Goal: Information Seeking & Learning: Understand process/instructions

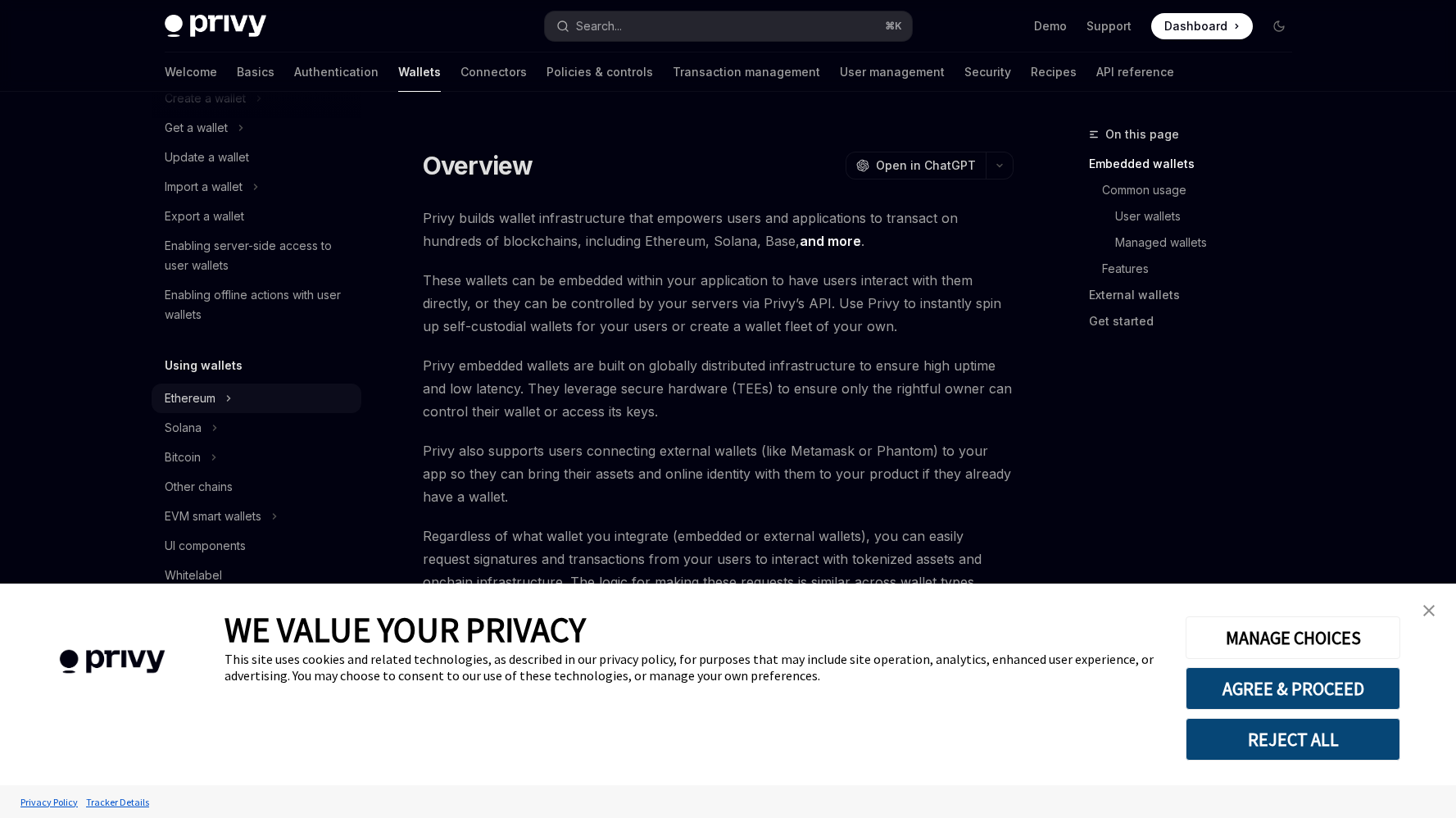
click at [230, 395] on icon at bounding box center [228, 398] width 6 height 19
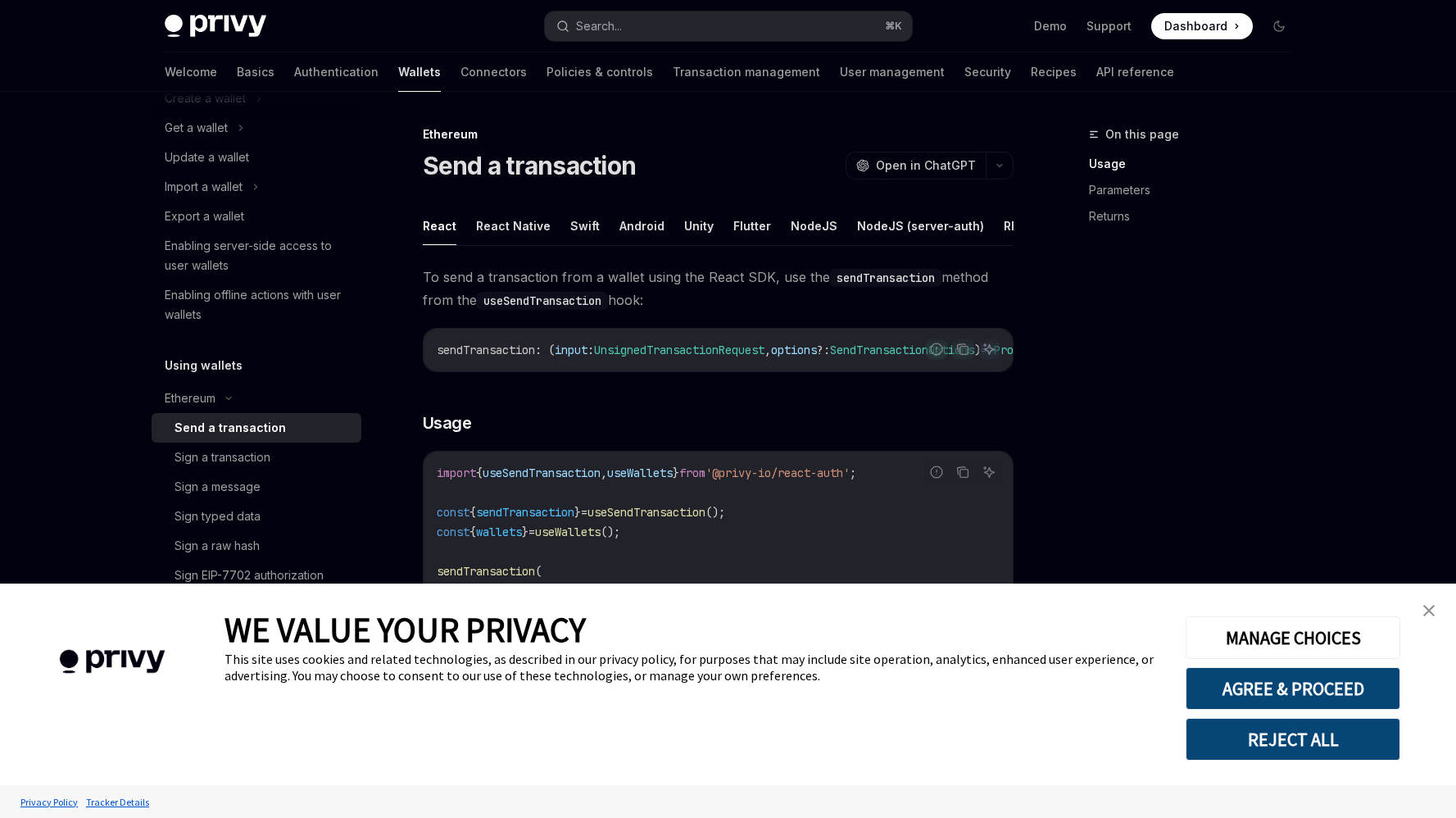
click at [220, 430] on div "Send a transaction" at bounding box center [230, 428] width 111 height 19
click at [1431, 606] on img "close banner" at bounding box center [1429, 610] width 11 height 11
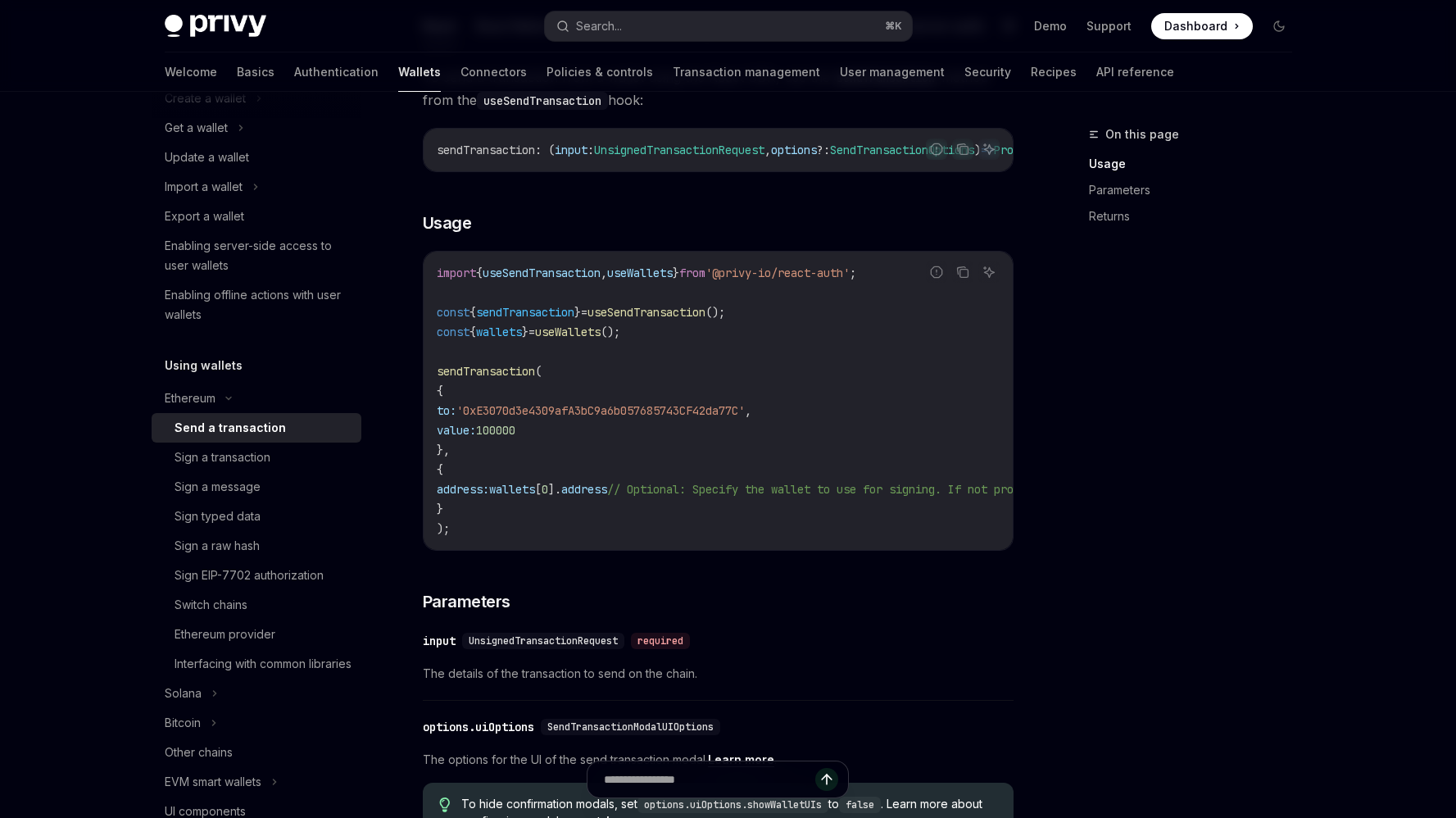
scroll to position [203, 0]
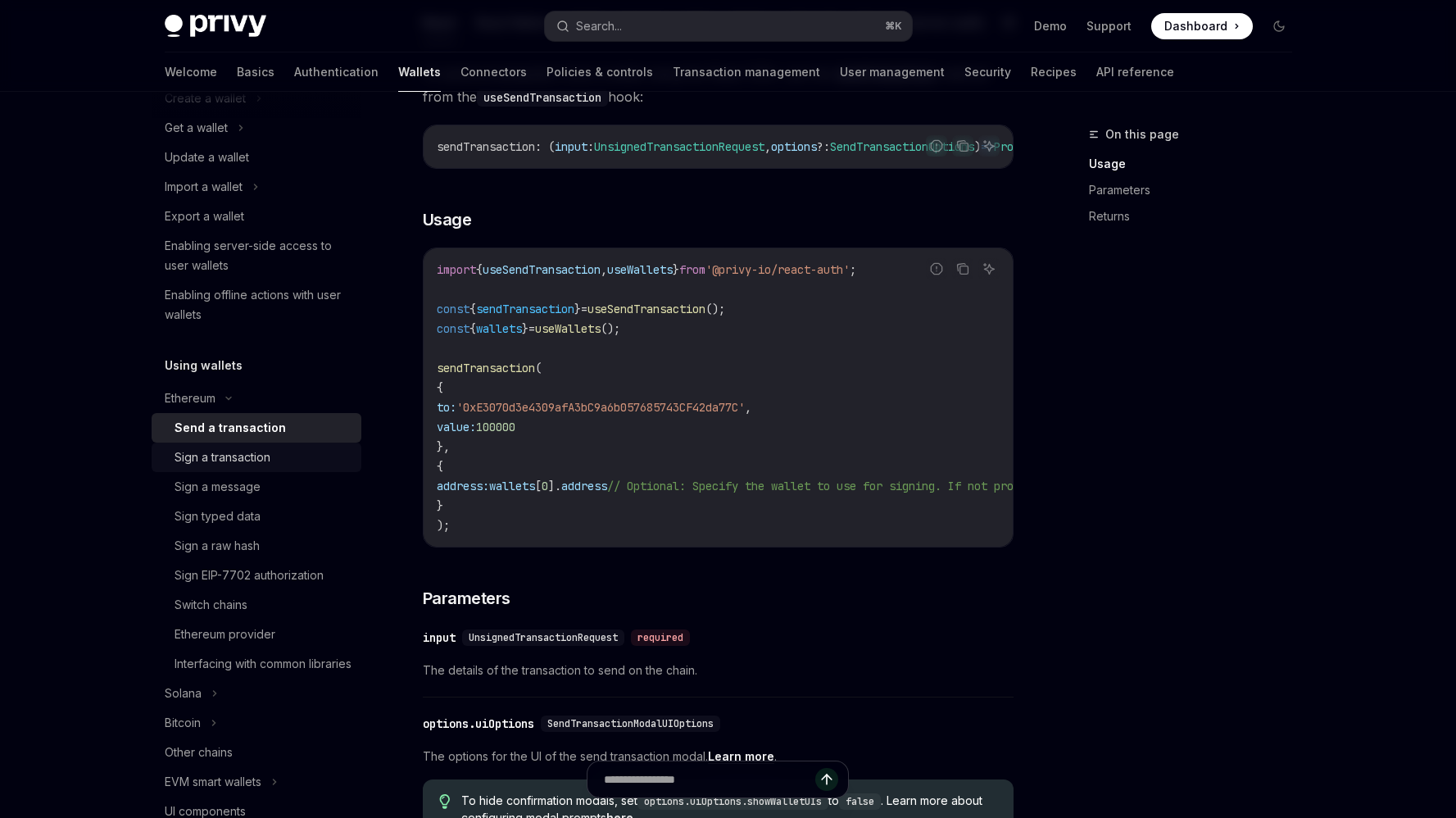
click at [217, 458] on div "Sign a transaction" at bounding box center [222, 457] width 96 height 19
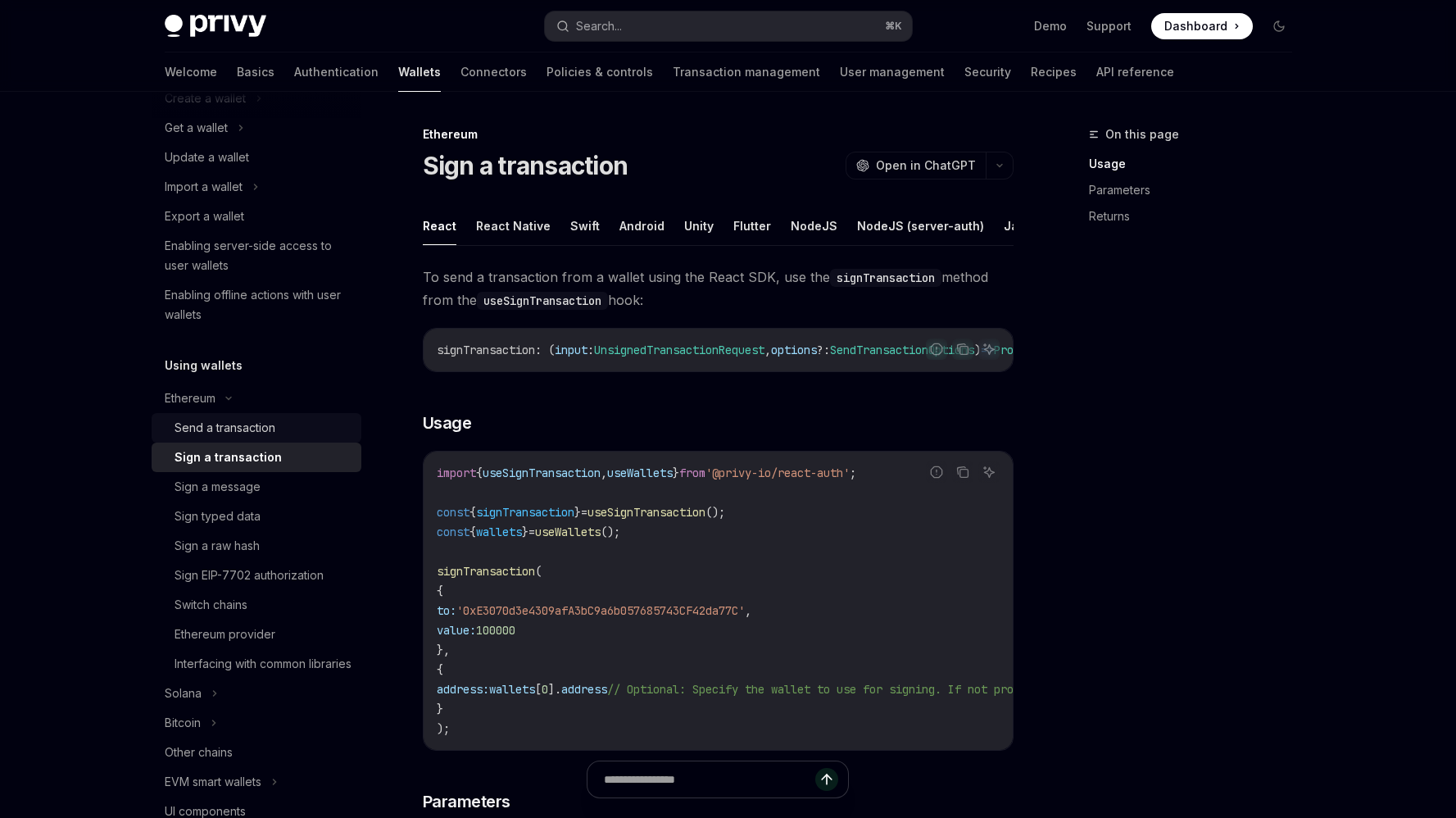
click at [223, 434] on div "Send a transaction" at bounding box center [224, 428] width 101 height 19
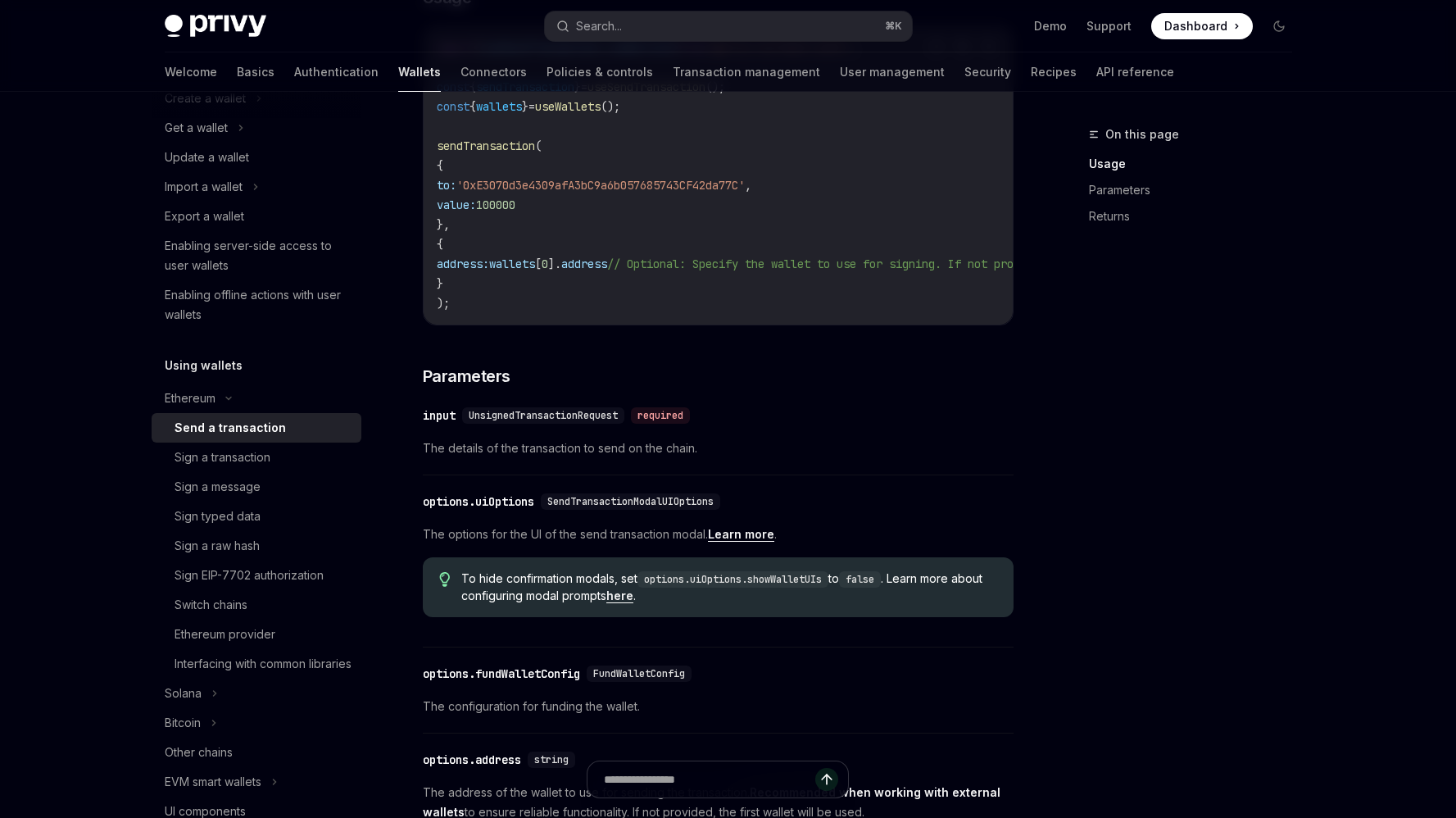
scroll to position [424, 0]
click at [206, 462] on div "Sign a transaction" at bounding box center [222, 457] width 96 height 19
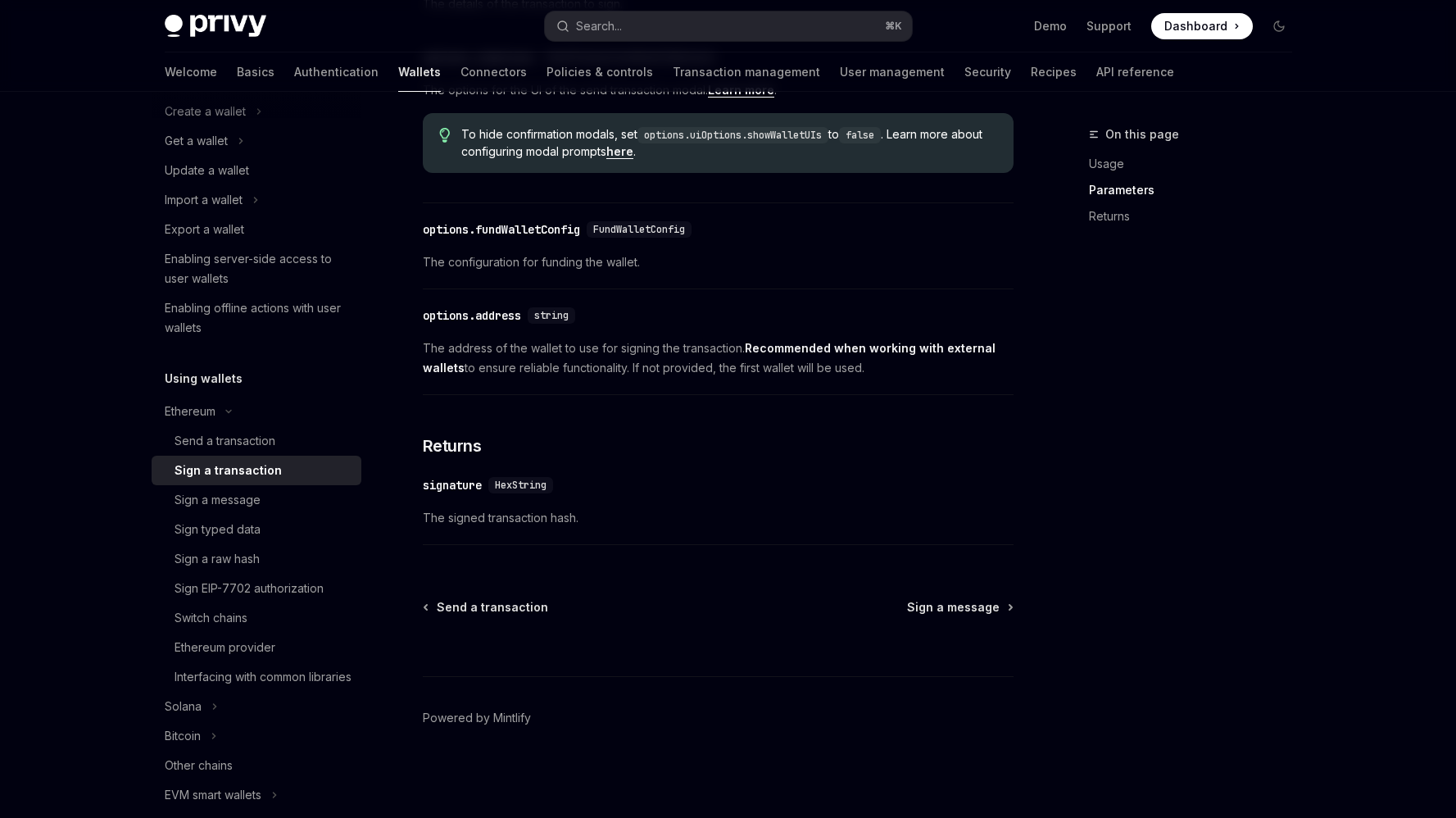
scroll to position [130, 0]
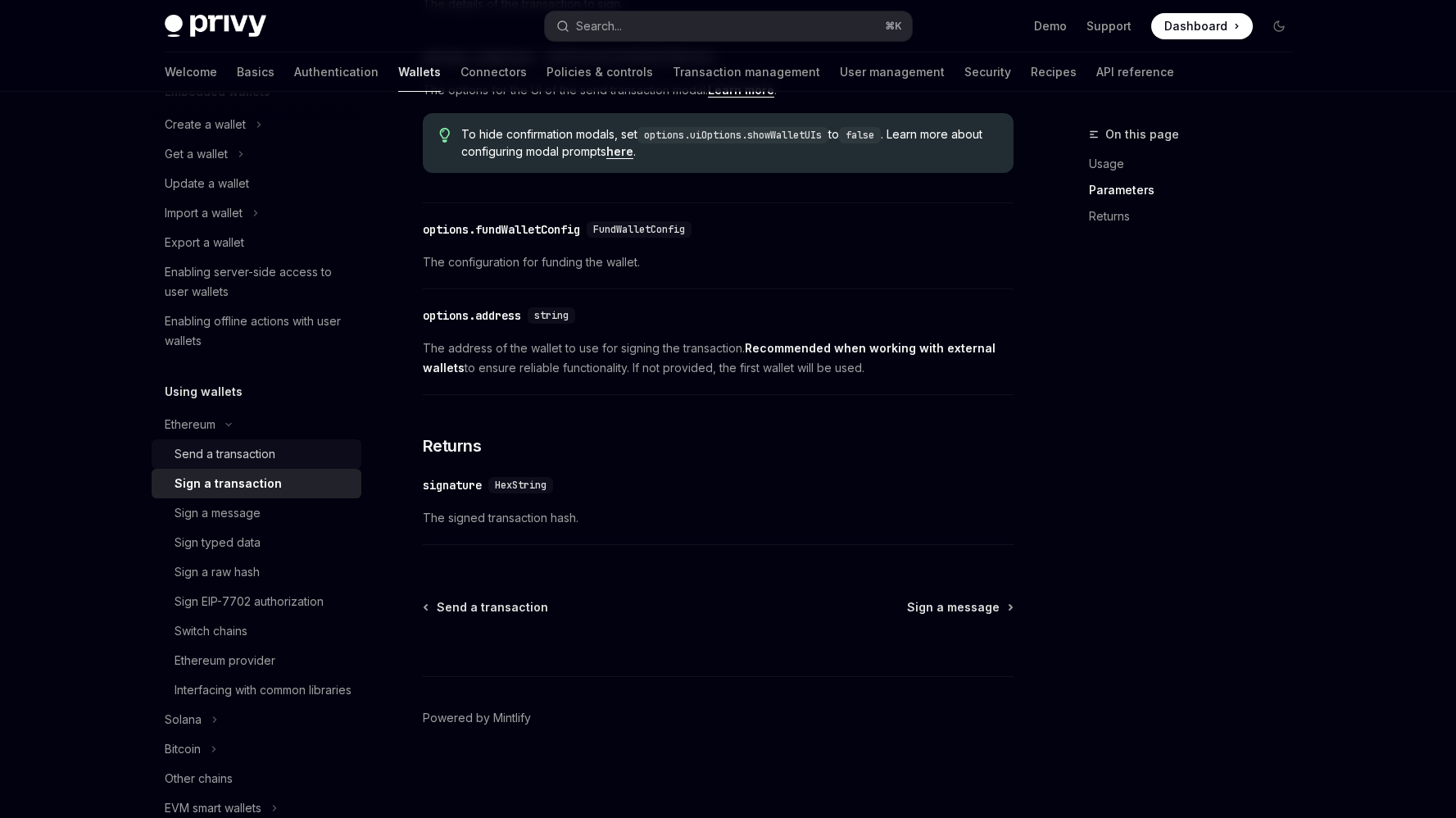
click at [236, 452] on div "Send a transaction" at bounding box center [224, 454] width 101 height 19
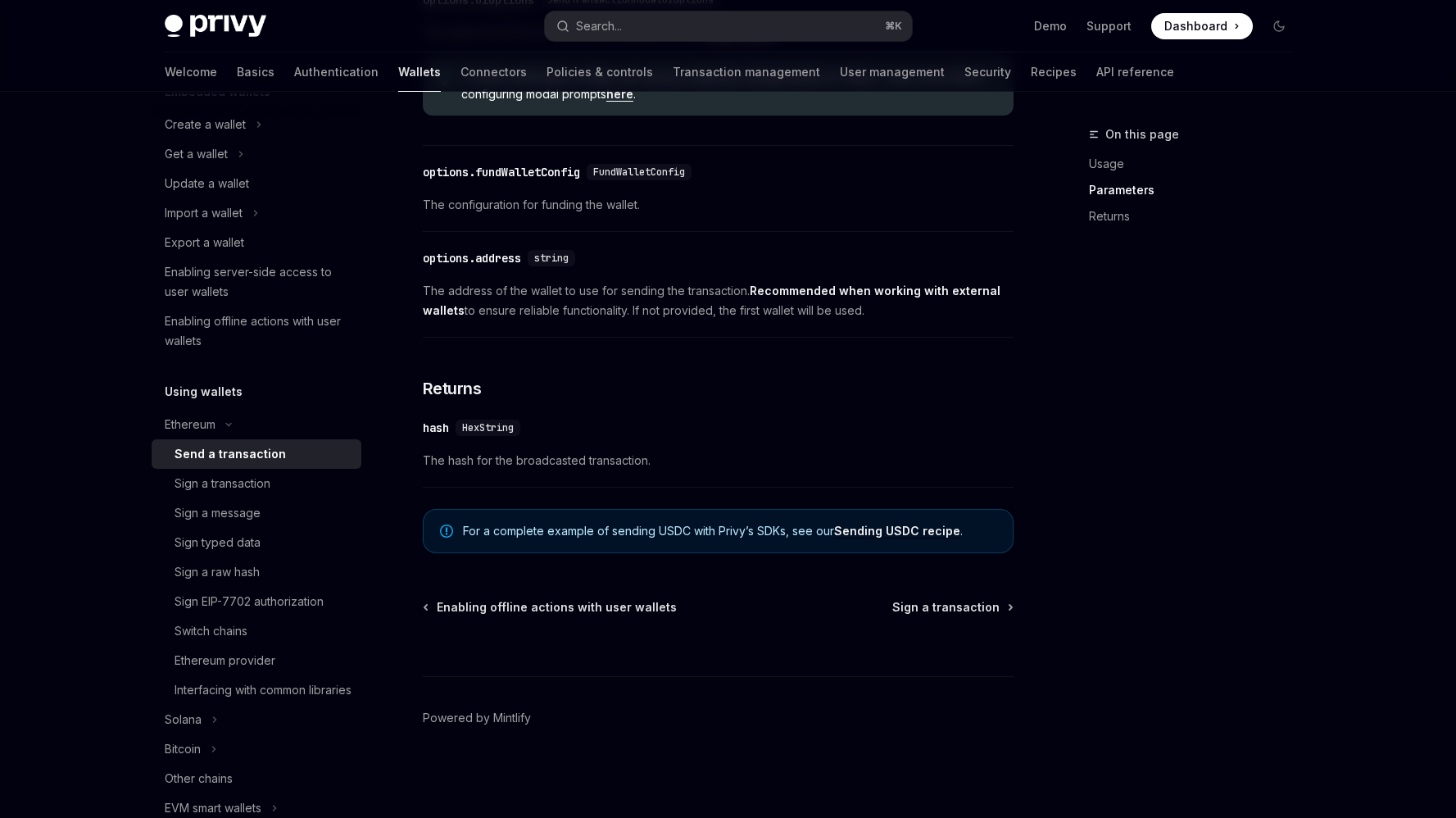
scroll to position [952, 0]
click at [216, 483] on div "Sign a transaction" at bounding box center [222, 483] width 96 height 19
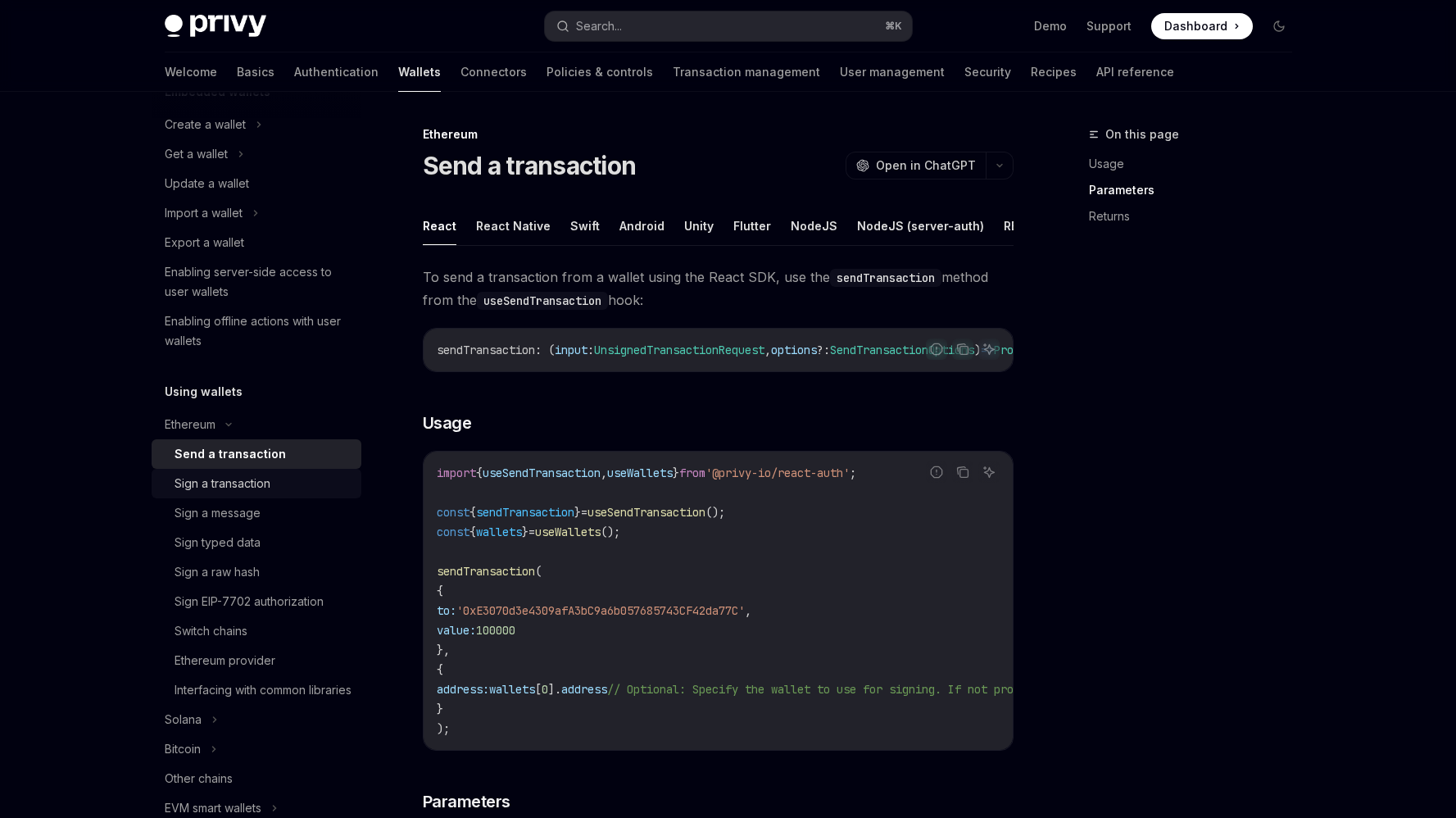
type textarea "*"
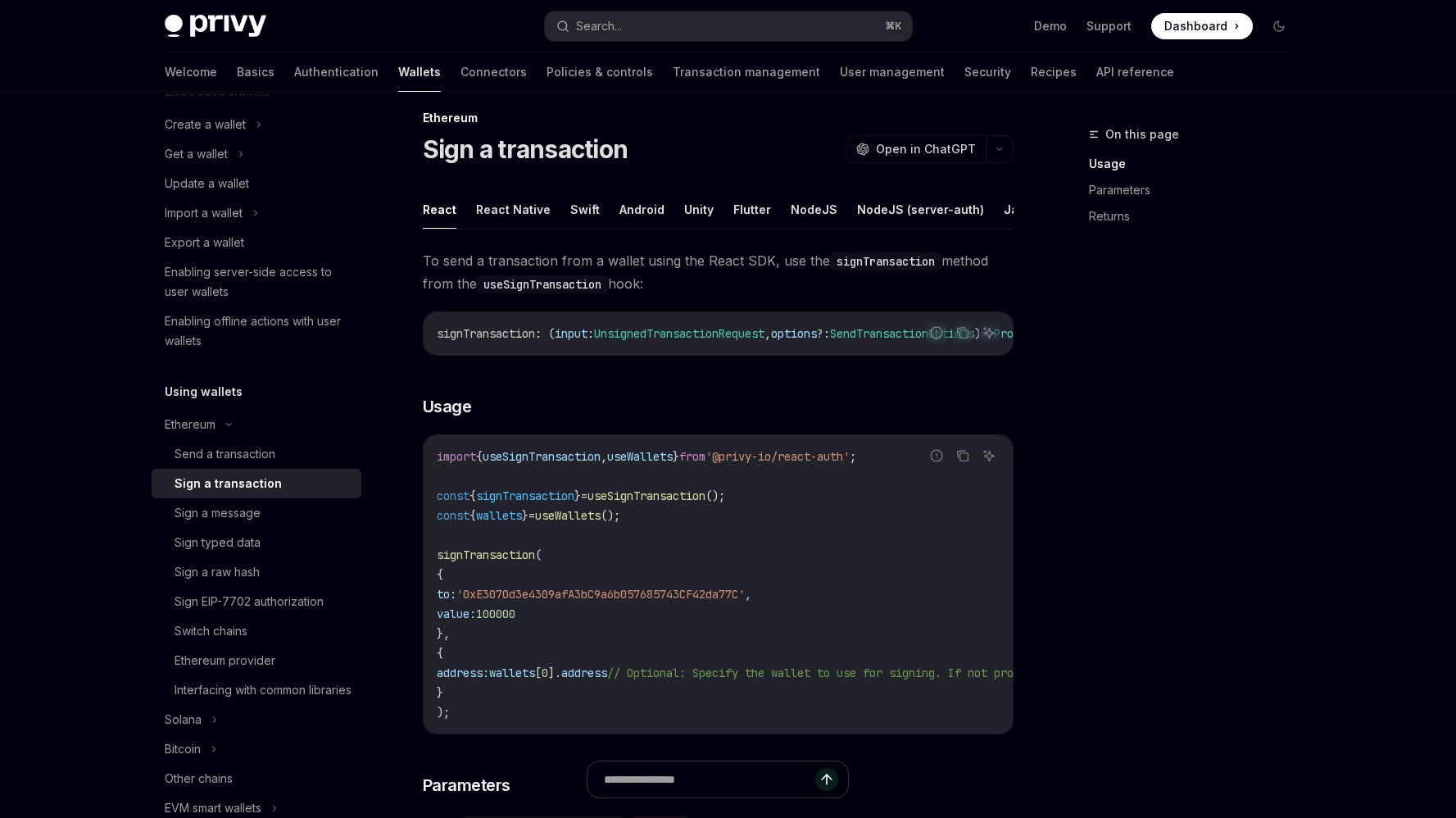
scroll to position [21, 0]
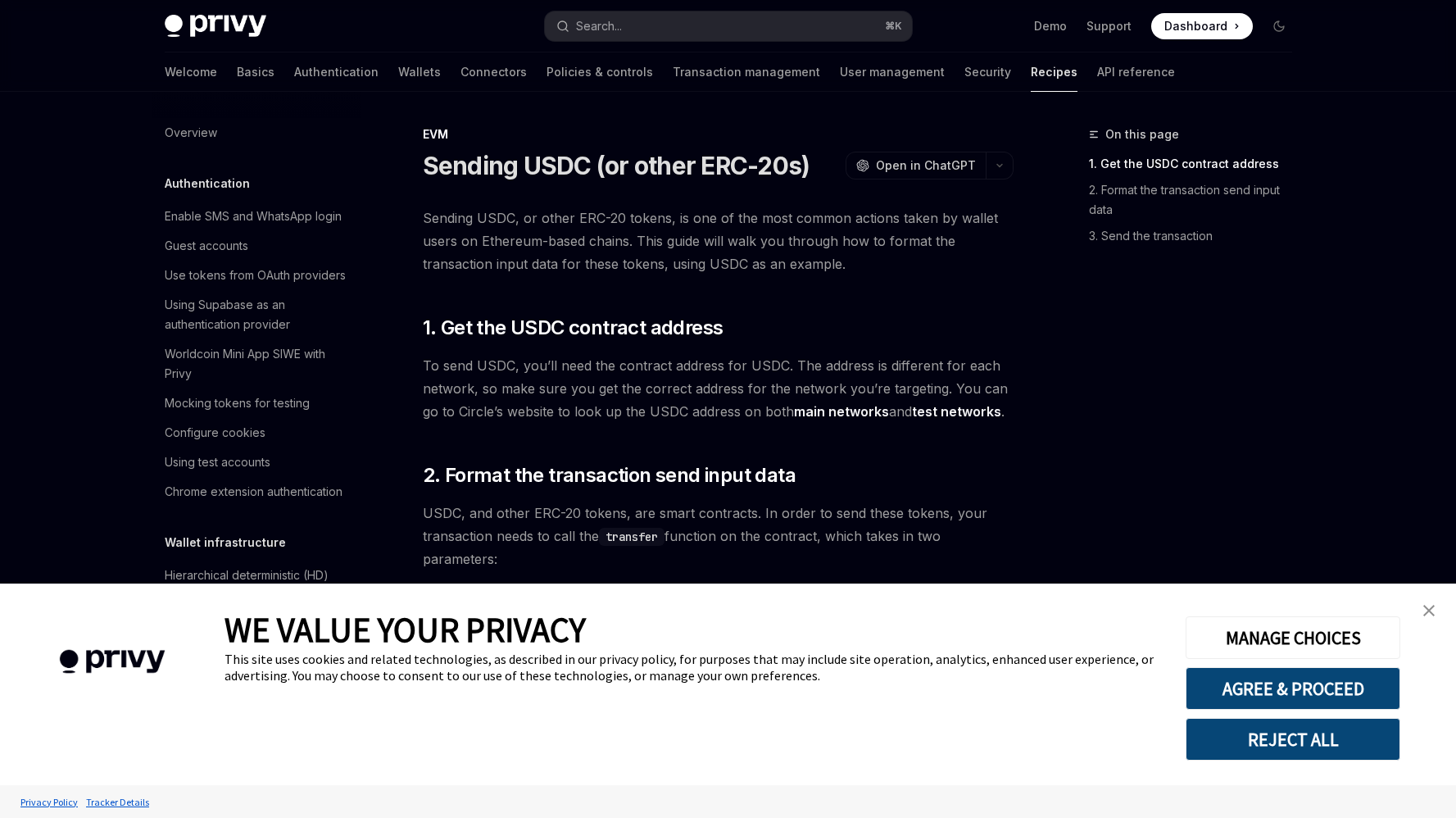
scroll to position [2166, 0]
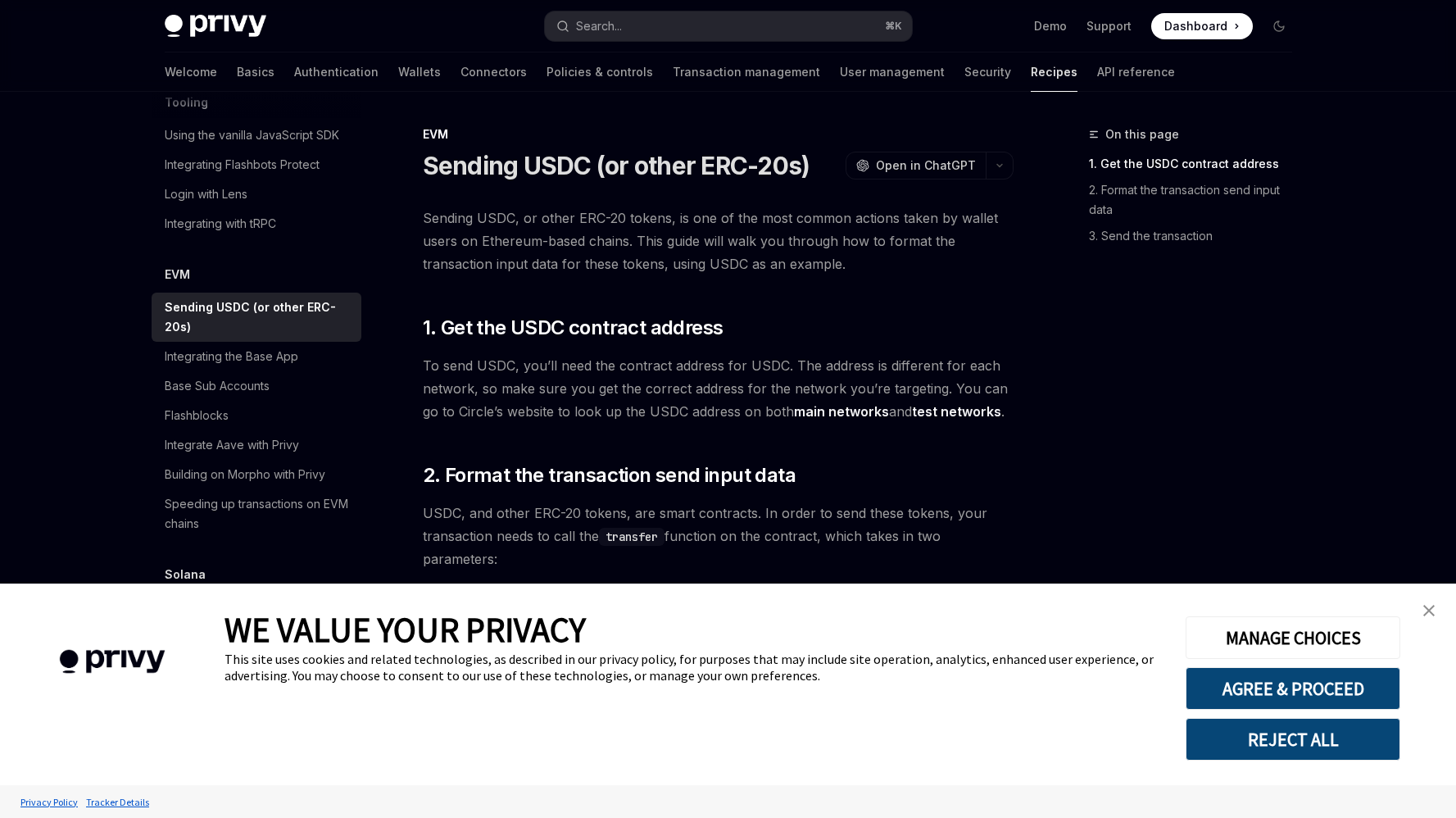
click at [1430, 608] on img "close banner" at bounding box center [1429, 610] width 11 height 11
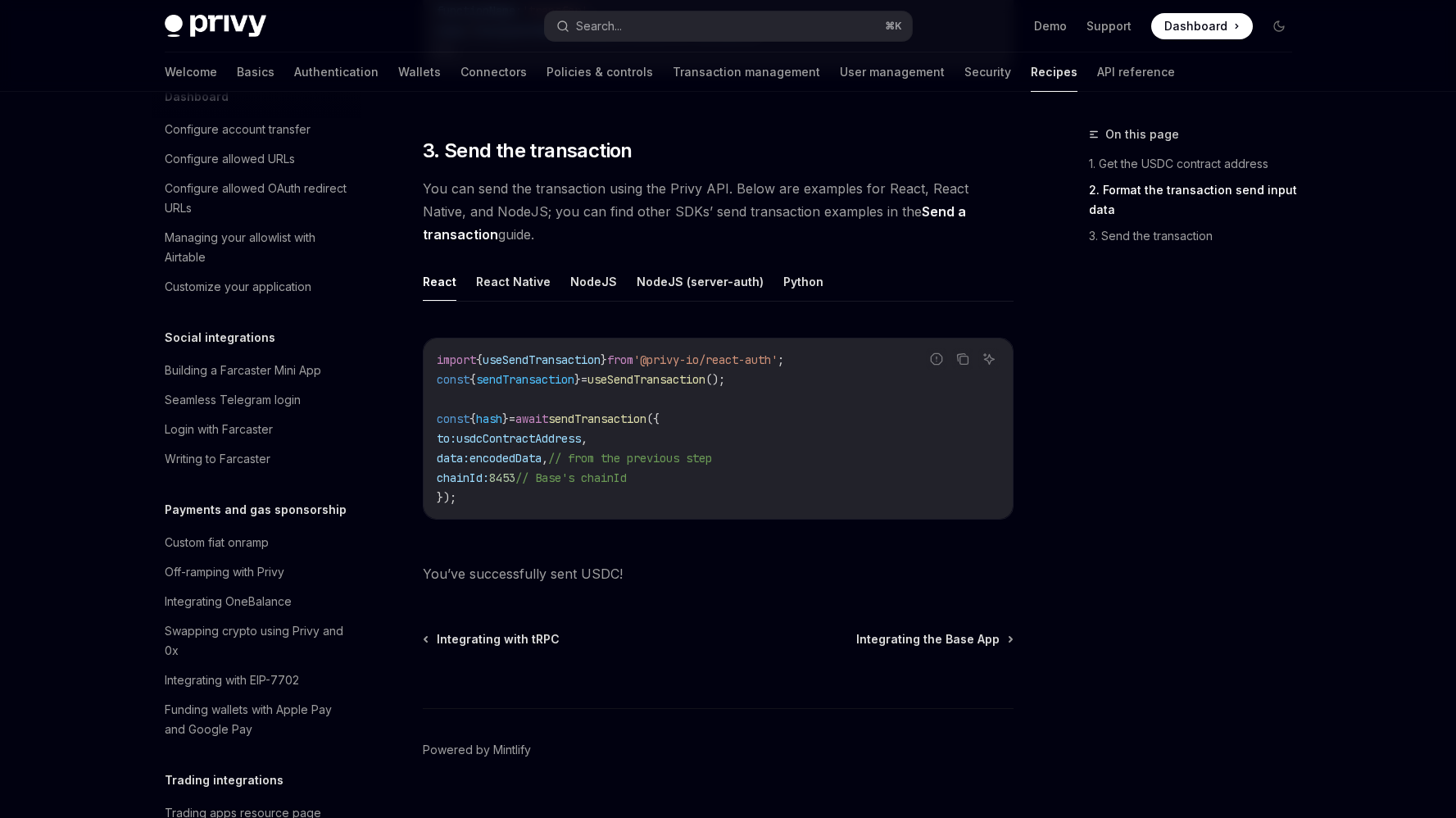
scroll to position [1063, 0]
